Goal: Task Accomplishment & Management: Manage account settings

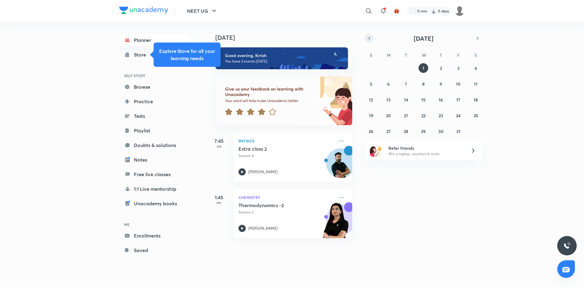
click at [366, 38] on button "button" at bounding box center [369, 38] width 9 height 9
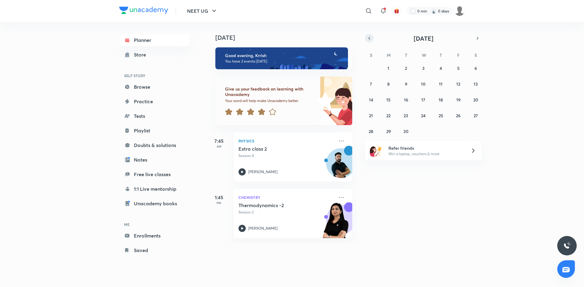
click at [366, 38] on button "button" at bounding box center [369, 38] width 9 height 9
click at [406, 101] on abbr "12" at bounding box center [406, 100] width 4 height 6
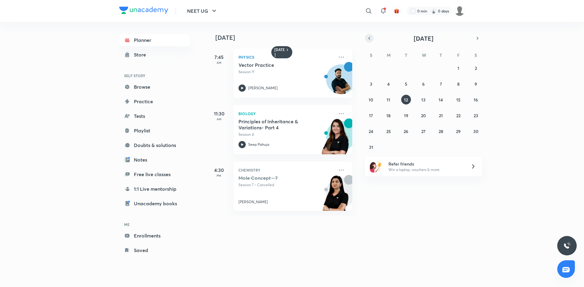
click at [369, 36] on icon "button" at bounding box center [369, 38] width 5 height 5
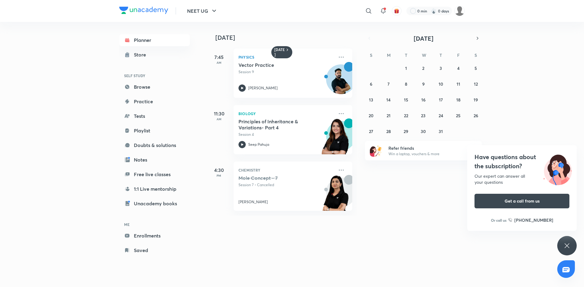
click at [570, 246] on icon at bounding box center [566, 245] width 7 height 7
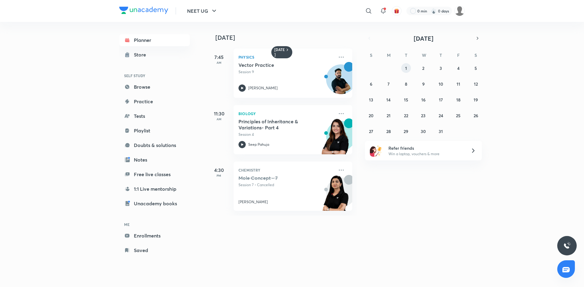
click at [410, 70] on button "1" at bounding box center [406, 68] width 10 height 10
click at [444, 130] on button "31" at bounding box center [441, 132] width 10 height 10
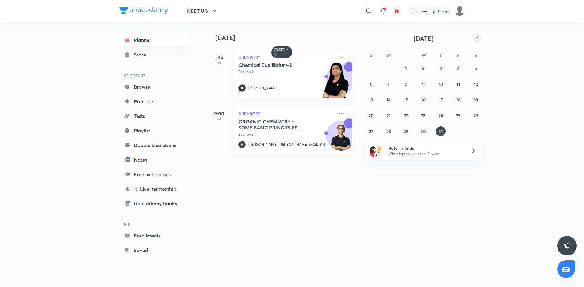
click at [478, 38] on icon "button" at bounding box center [477, 38] width 5 height 5
click at [459, 80] on button "8" at bounding box center [458, 84] width 10 height 10
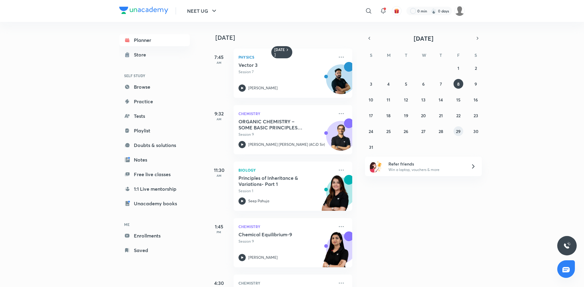
drag, startPoint x: 462, startPoint y: 137, endPoint x: 458, endPoint y: 132, distance: 6.7
click at [458, 132] on div "27 28 29 30 31 1 2 3 4 5 6 7 8 9 10 11 12 13 14 15 16 17 18 19 20 21 22 23 24 2…" at bounding box center [423, 107] width 117 height 89
click at [458, 132] on abbr "29" at bounding box center [458, 132] width 5 height 6
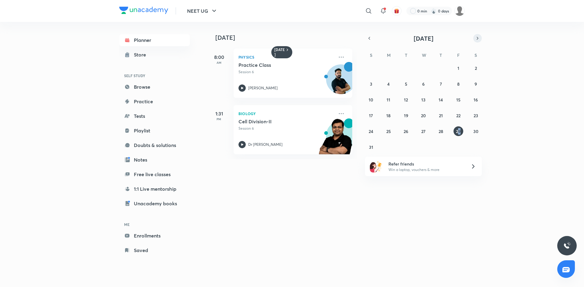
click at [477, 41] on button "button" at bounding box center [477, 38] width 9 height 9
click at [425, 113] on abbr "24" at bounding box center [423, 116] width 5 height 6
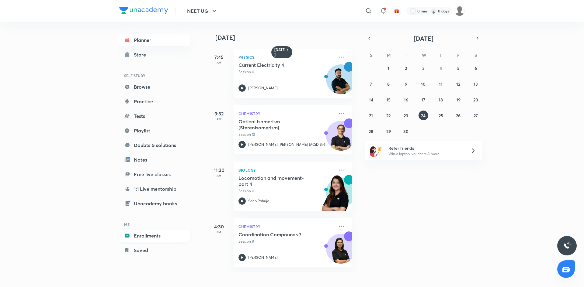
click at [151, 240] on link "Enrollments" at bounding box center [154, 236] width 71 height 12
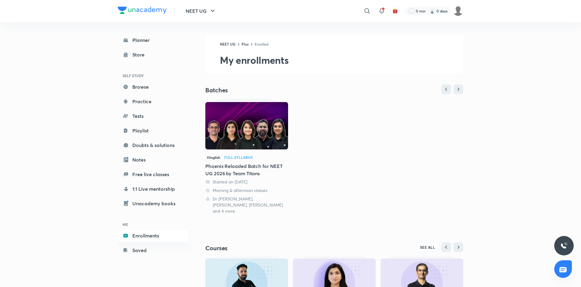
click at [237, 175] on div "Phoenix Reloaded Batch for NEET UG 2026 by Team Titans" at bounding box center [246, 170] width 83 height 15
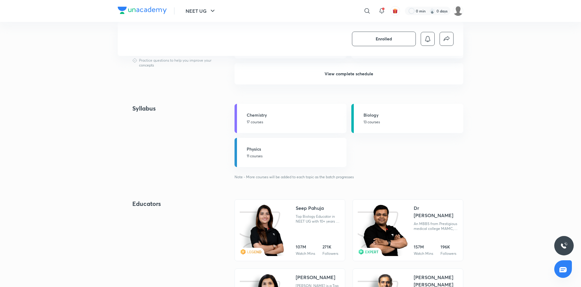
scroll to position [511, 0]
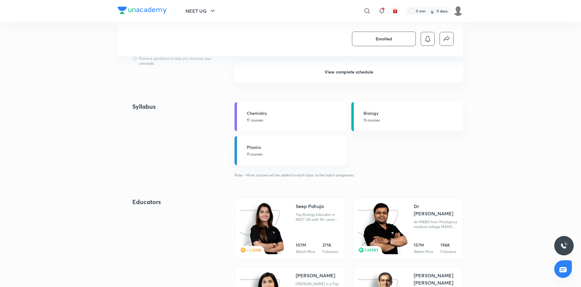
click at [305, 122] on p "17 courses" at bounding box center [295, 120] width 96 height 5
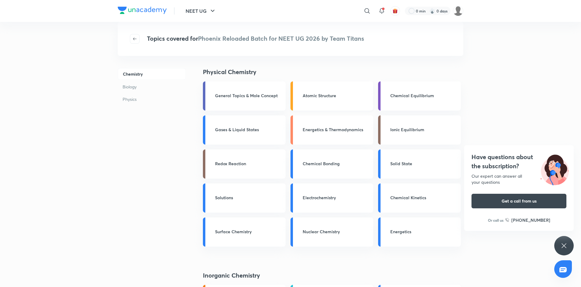
click at [351, 100] on div "Atomic Structure" at bounding box center [336, 96] width 67 height 8
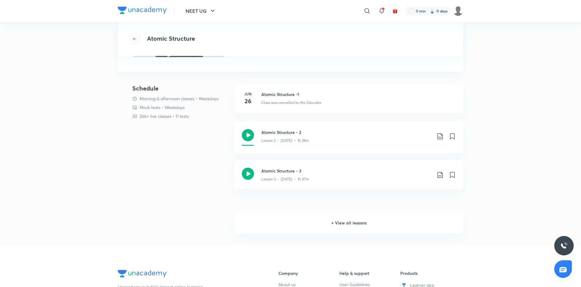
scroll to position [120, 0]
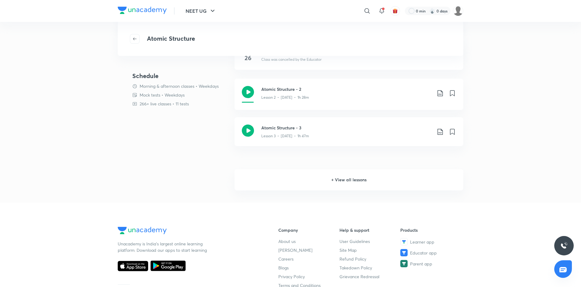
click at [343, 178] on h6 "+ View all lessons" at bounding box center [348, 179] width 229 height 21
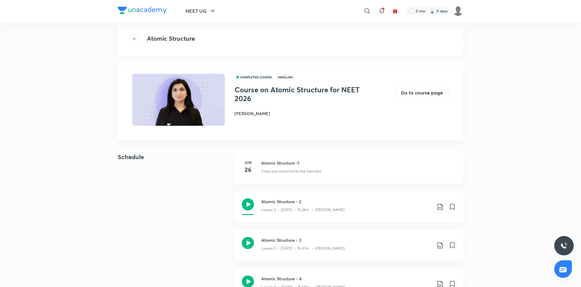
scroll to position [9, 0]
click at [414, 92] on button "Go to course page" at bounding box center [422, 92] width 54 height 15
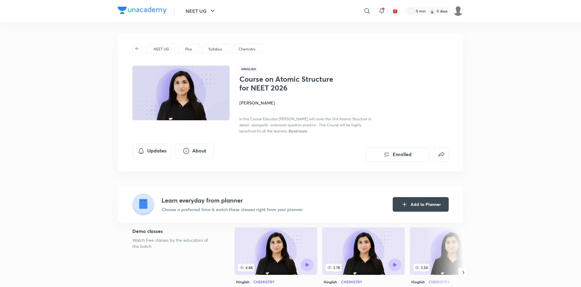
scroll to position [9, 0]
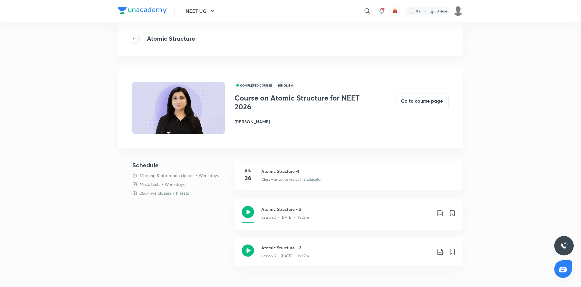
click at [136, 38] on icon "button" at bounding box center [134, 38] width 5 height 5
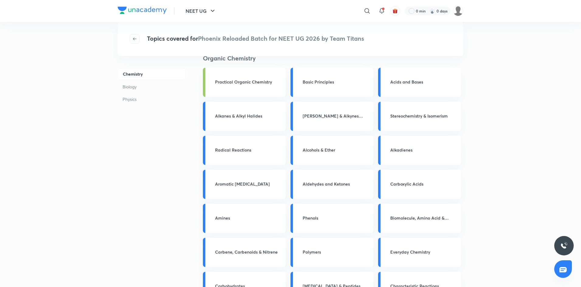
scroll to position [389, 0]
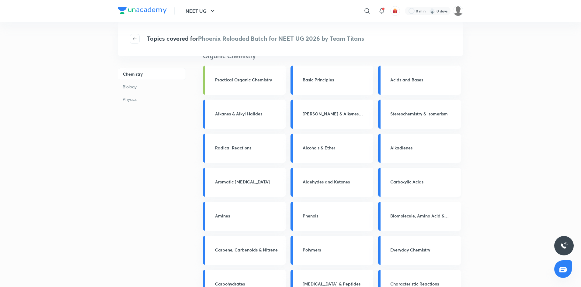
click at [416, 186] on div "Carboxylic Acids" at bounding box center [423, 183] width 67 height 8
click at [414, 182] on h3 "Carboxylic Acids" at bounding box center [423, 182] width 67 height 6
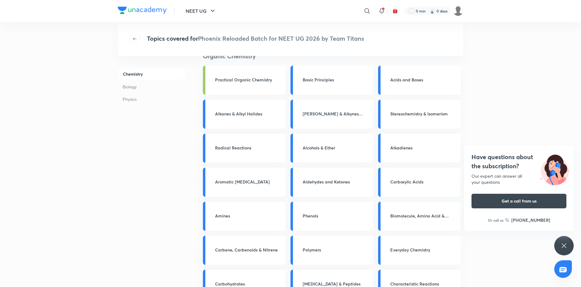
click at [131, 90] on p "Biology" at bounding box center [152, 86] width 68 height 11
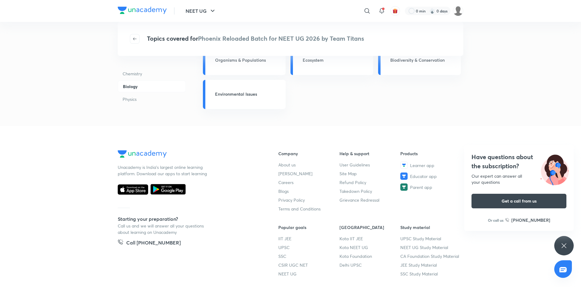
scroll to position [815, 0]
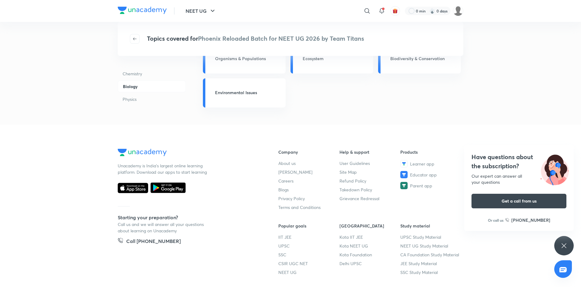
click at [130, 102] on p "Physics" at bounding box center [152, 99] width 68 height 11
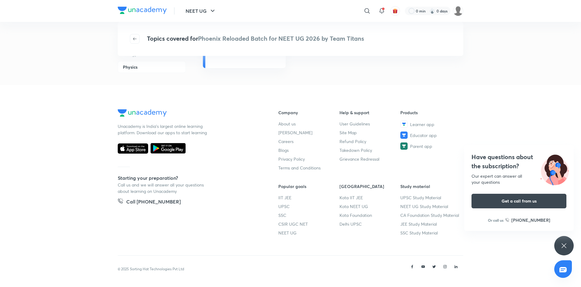
scroll to position [1094, 0]
click at [133, 40] on icon "button" at bounding box center [134, 38] width 5 height 5
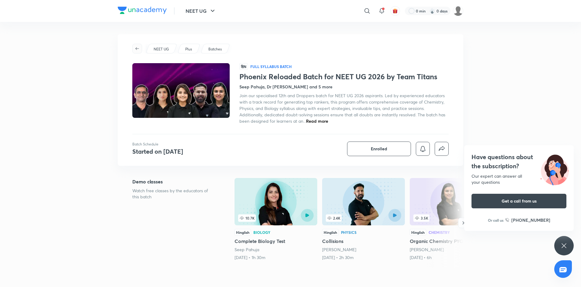
click at [140, 49] on span "button" at bounding box center [137, 48] width 9 height 5
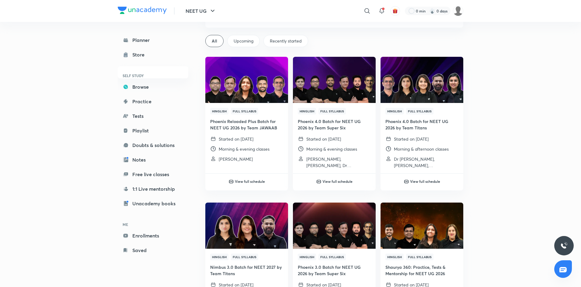
scroll to position [31, 0]
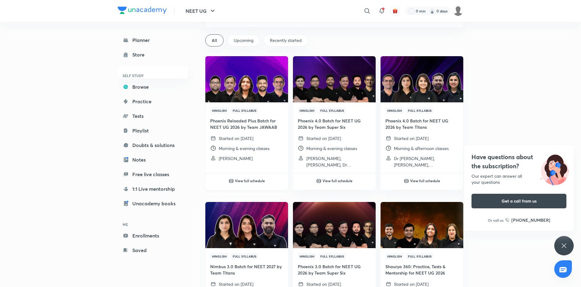
click at [256, 179] on h6 "View full schedule" at bounding box center [250, 180] width 30 height 5
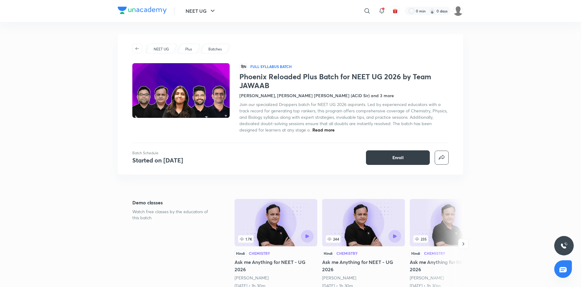
click at [407, 153] on button "Enroll" at bounding box center [398, 158] width 64 height 15
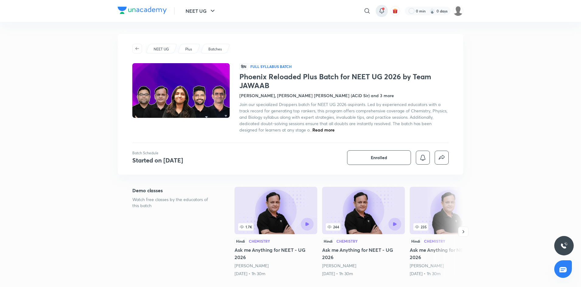
click at [383, 12] on icon at bounding box center [381, 10] width 7 height 7
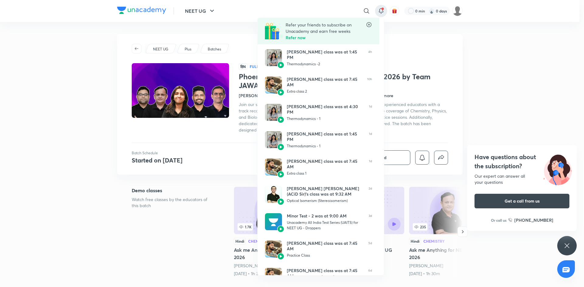
click at [396, 48] on div at bounding box center [292, 143] width 584 height 287
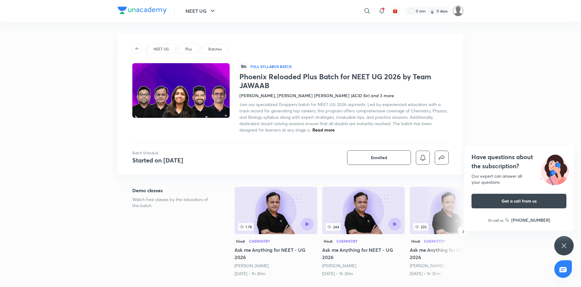
click at [454, 13] on img at bounding box center [458, 11] width 10 height 10
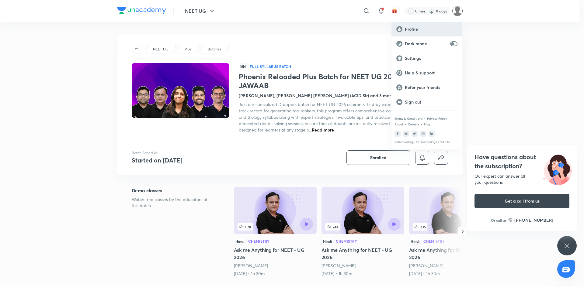
click at [422, 32] on p "Profile" at bounding box center [431, 28] width 53 height 5
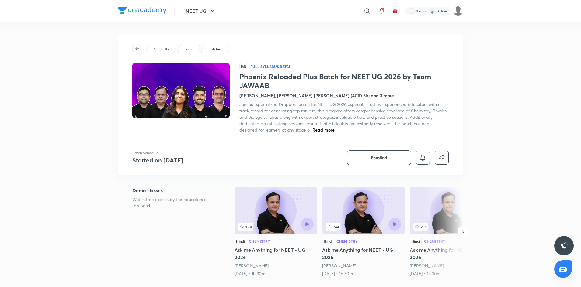
click at [135, 46] on button "button" at bounding box center [137, 49] width 10 height 10
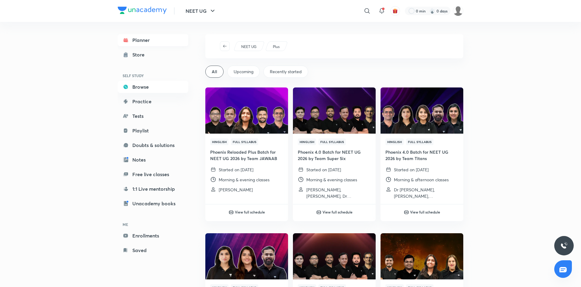
click at [144, 44] on link "Planner" at bounding box center [153, 40] width 71 height 12
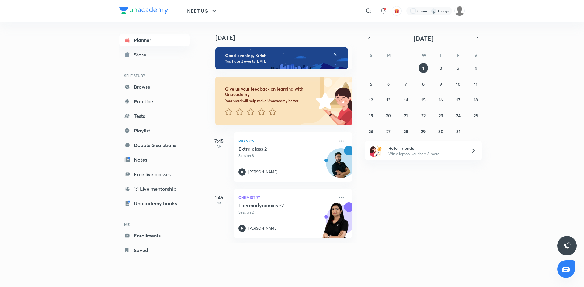
click at [369, 43] on div "October 2025 S M T W T F S 28 29 30 1 2 3 4 5 6 7 8 9 10 11 12 13 14 15 16 17 1…" at bounding box center [423, 85] width 117 height 102
click at [368, 40] on icon "button" at bounding box center [369, 38] width 5 height 5
click at [372, 39] on button "button" at bounding box center [369, 38] width 9 height 9
click at [407, 102] on abbr "12" at bounding box center [406, 100] width 4 height 6
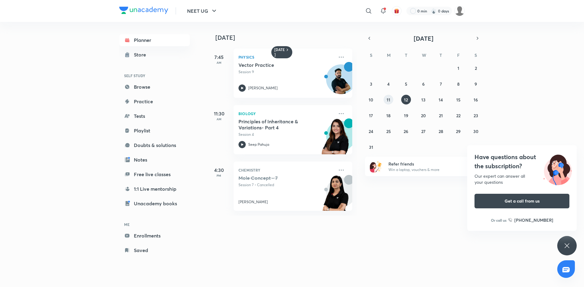
click at [385, 102] on button "11" at bounding box center [388, 100] width 10 height 10
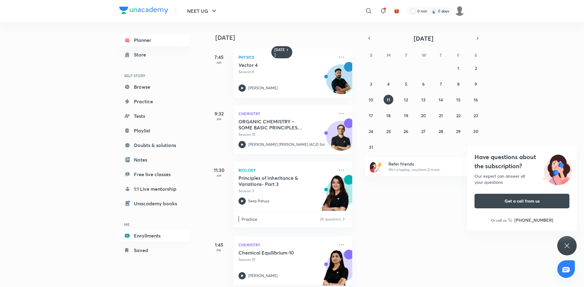
click at [154, 240] on link "Enrollments" at bounding box center [154, 236] width 71 height 12
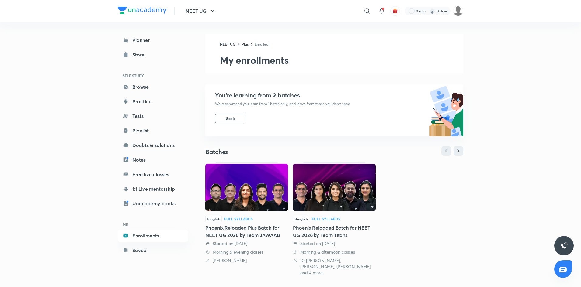
click at [263, 230] on div "Phoenix Reloaded Plus Batch for NEET UG 2026 by Team JAWAAB" at bounding box center [246, 231] width 83 height 15
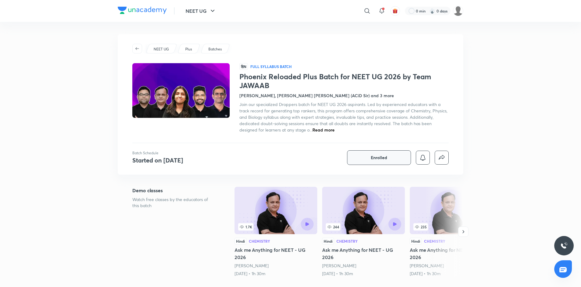
click at [375, 164] on button "Enrolled" at bounding box center [379, 158] width 64 height 15
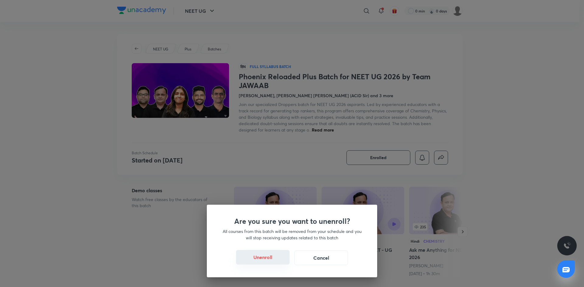
click at [258, 260] on button "Unenroll" at bounding box center [263, 257] width 54 height 15
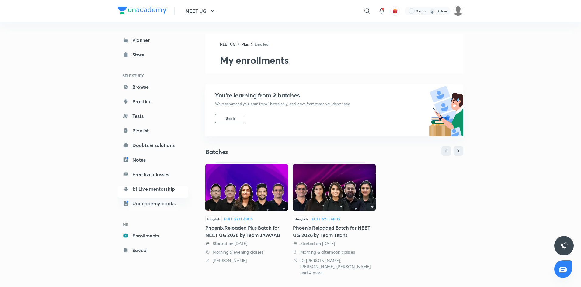
drag, startPoint x: 0, startPoint y: 0, endPoint x: 321, endPoint y: 232, distance: 396.0
click at [321, 232] on div "Phoenix Reloaded Batch for NEET UG 2026 by Team Titans" at bounding box center [334, 231] width 83 height 15
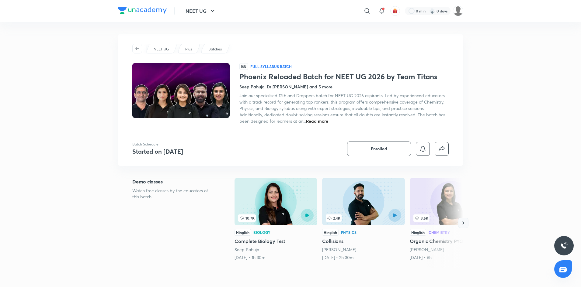
click at [462, 220] on icon "button" at bounding box center [463, 223] width 6 height 6
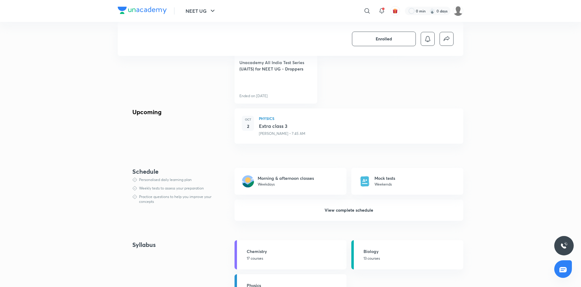
scroll to position [375, 0]
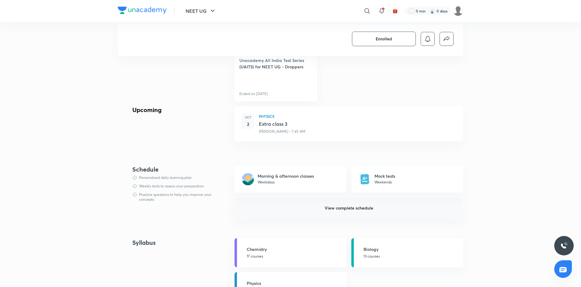
click at [365, 208] on span "View complete schedule" at bounding box center [348, 208] width 49 height 6
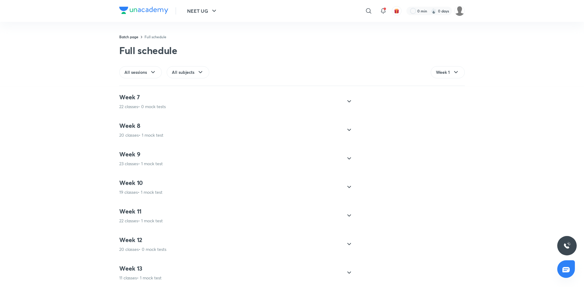
scroll to position [1300, 0]
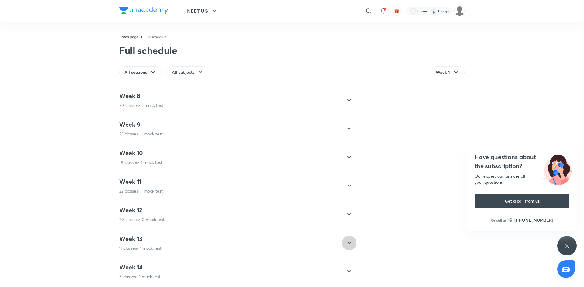
click at [342, 237] on div at bounding box center [349, 243] width 15 height 15
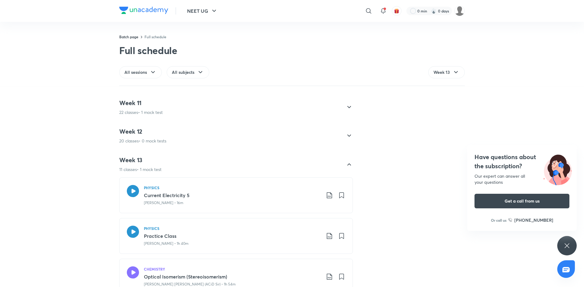
scroll to position [268, 0]
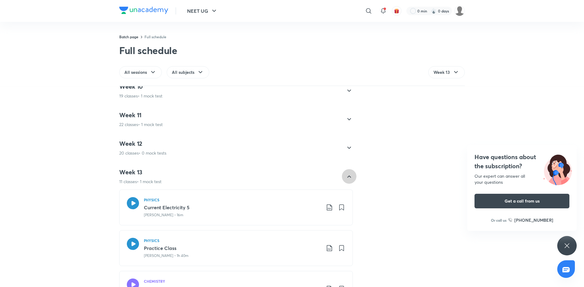
click at [345, 176] on icon at bounding box center [348, 176] width 7 height 7
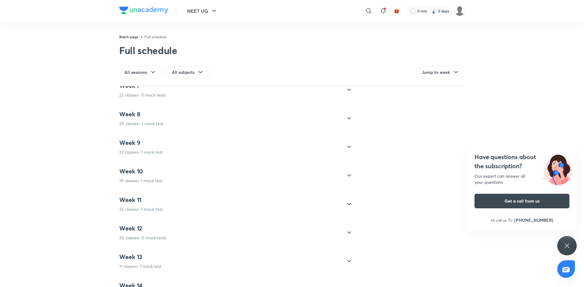
scroll to position [206, 0]
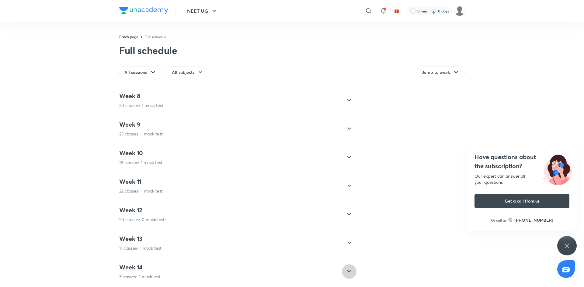
click at [347, 273] on div at bounding box center [349, 272] width 15 height 15
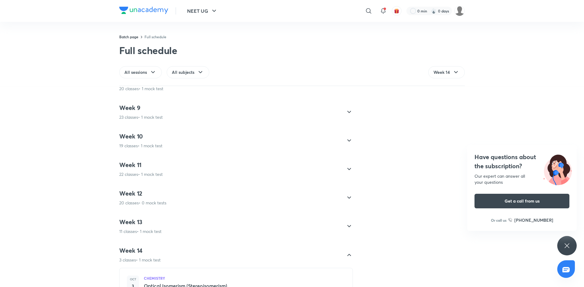
scroll to position [191, 0]
click at [347, 255] on icon at bounding box center [348, 253] width 7 height 7
